Goal: Task Accomplishment & Management: Manage account settings

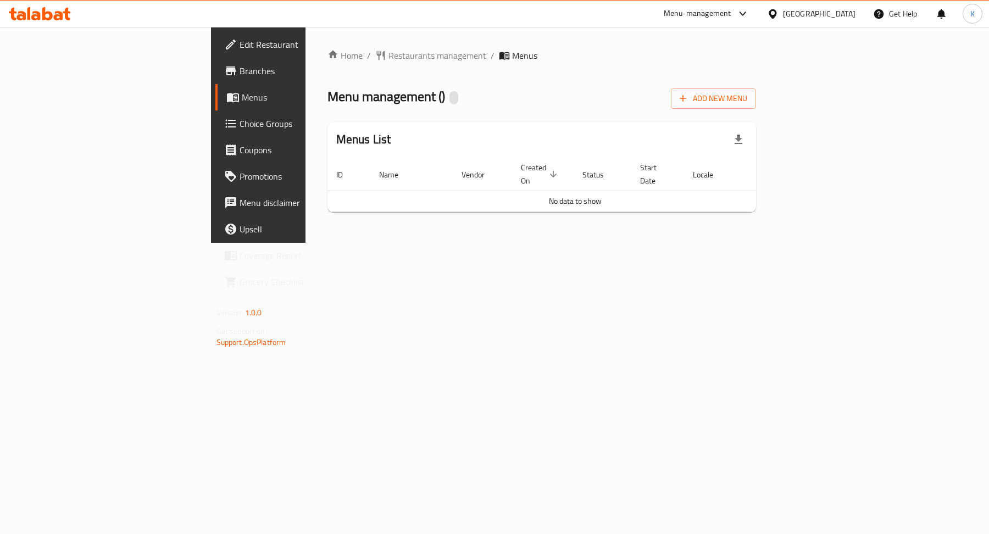
click at [519, 82] on div "Home / Restaurants management / Menus Menu management ( ) Add New Menu Menus Li…" at bounding box center [541, 135] width 429 height 172
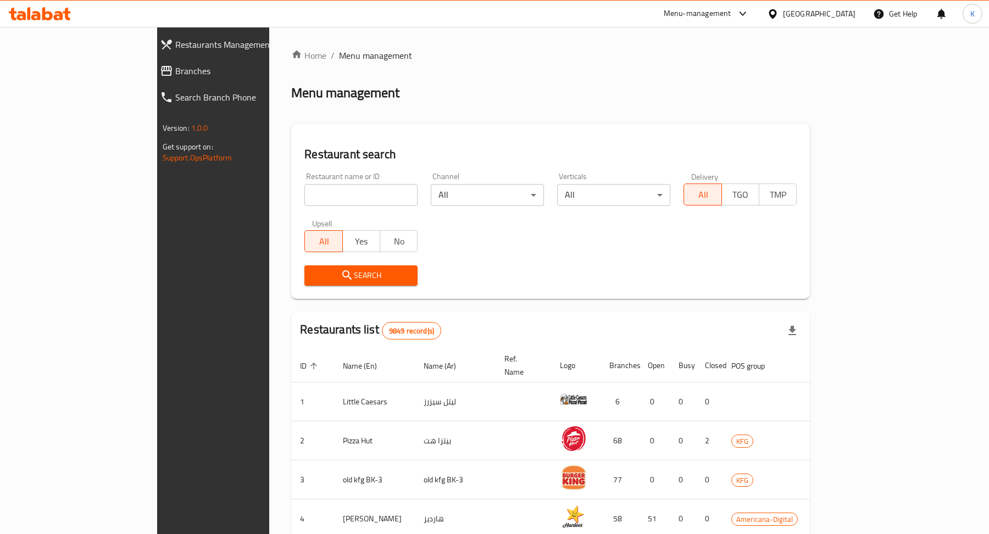
click at [359, 198] on input "search" at bounding box center [360, 195] width 113 height 22
paste input "653243"
type input "653243"
click button "Search" at bounding box center [360, 275] width 113 height 20
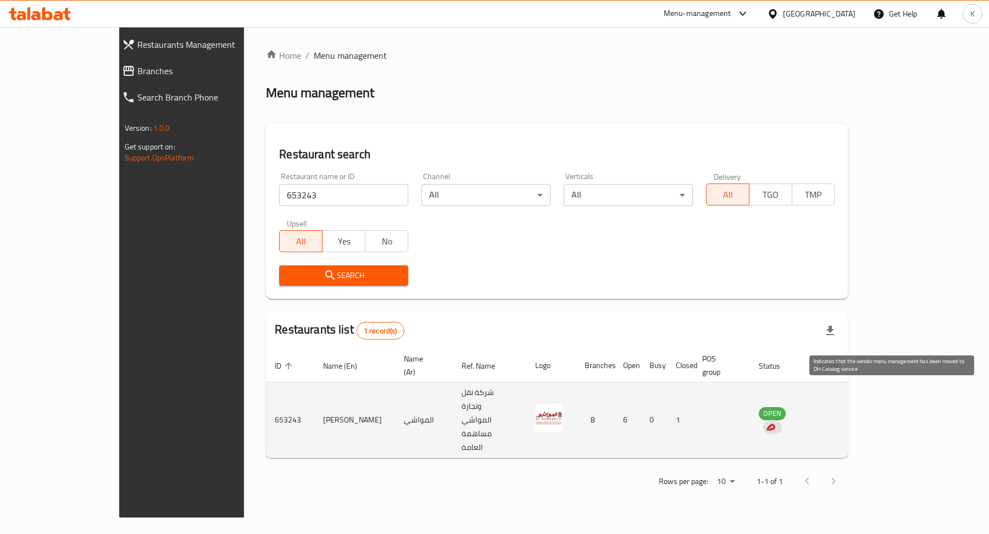
click at [782, 421] on div "enhanced table" at bounding box center [772, 427] width 19 height 13
click at [786, 407] on span "OPEN" at bounding box center [772, 413] width 27 height 13
click at [775, 422] on img "enhanced table" at bounding box center [770, 427] width 10 height 10
click at [786, 407] on span "OPEN" at bounding box center [772, 413] width 27 height 13
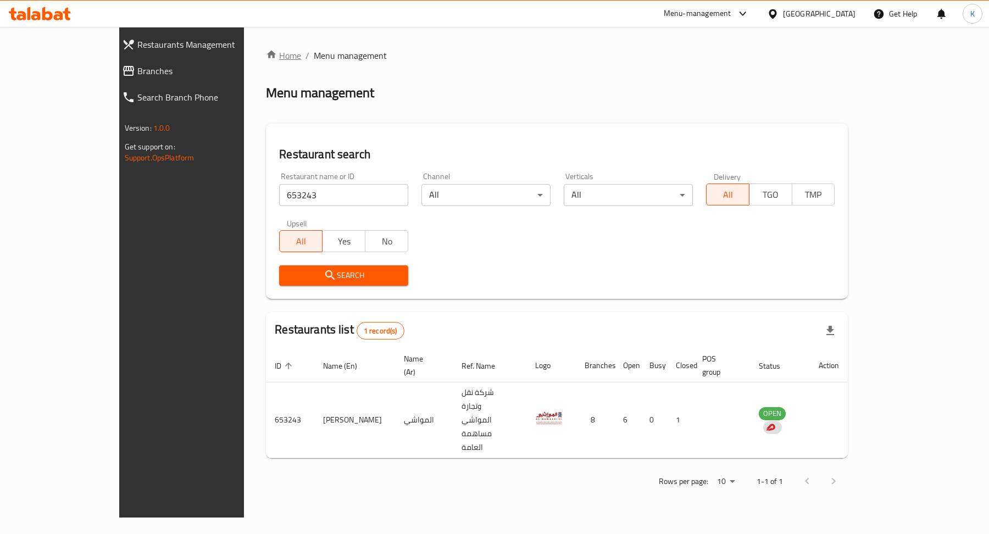
click at [266, 58] on link "Home" at bounding box center [283, 55] width 35 height 13
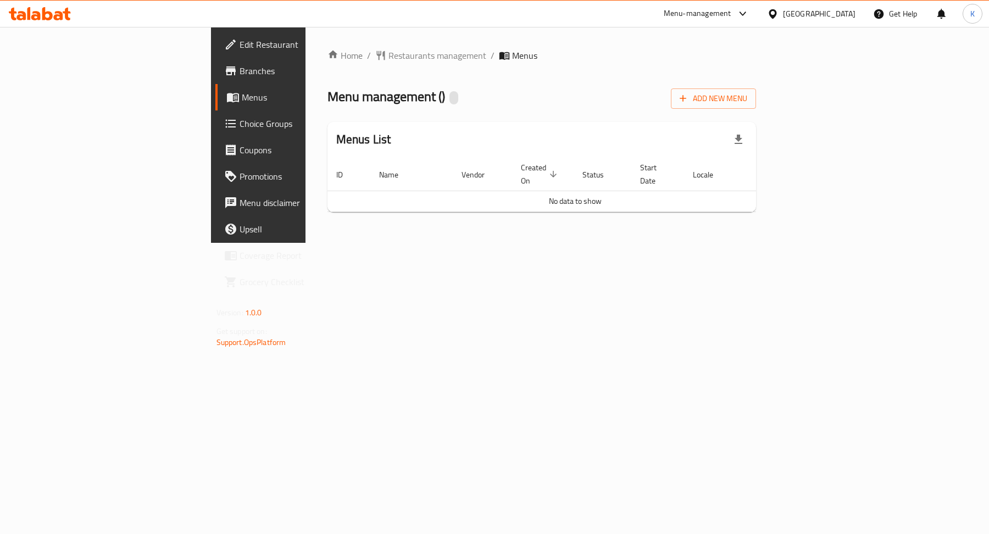
click at [242, 98] on span "Menus" at bounding box center [305, 97] width 126 height 13
